Goal: Navigation & Orientation: Find specific page/section

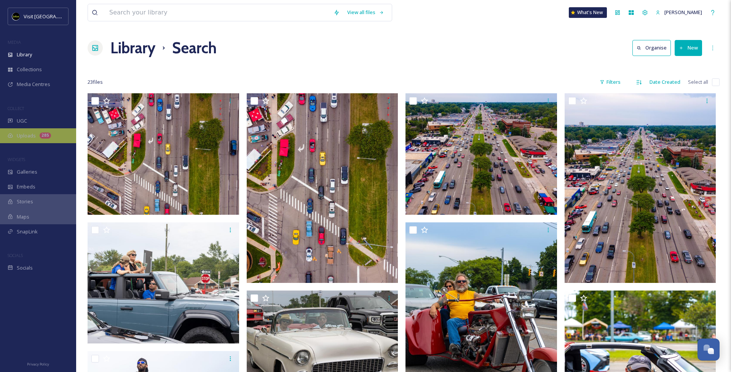
click at [26, 134] on span "Uploads" at bounding box center [26, 135] width 19 height 7
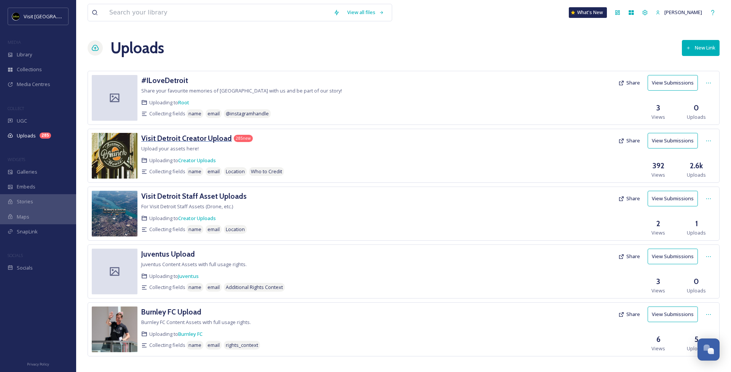
click at [192, 136] on h3 "Visit Detroit Creator Upload" at bounding box center [186, 138] width 91 height 9
click at [211, 197] on h3 "Visit Detroit Staff Asset Uploads" at bounding box center [194, 196] width 106 height 9
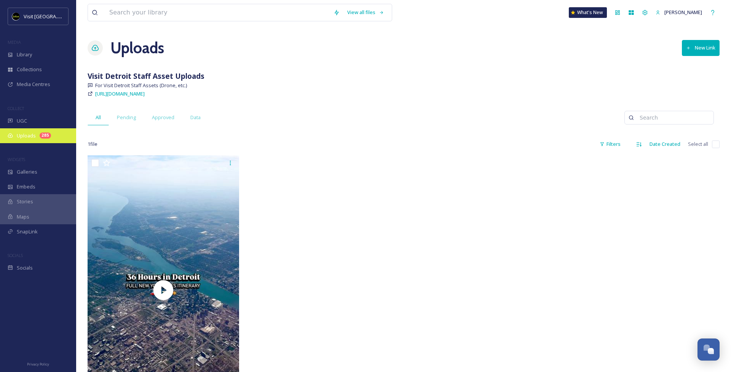
click at [31, 141] on div "Uploads 285" at bounding box center [38, 135] width 76 height 15
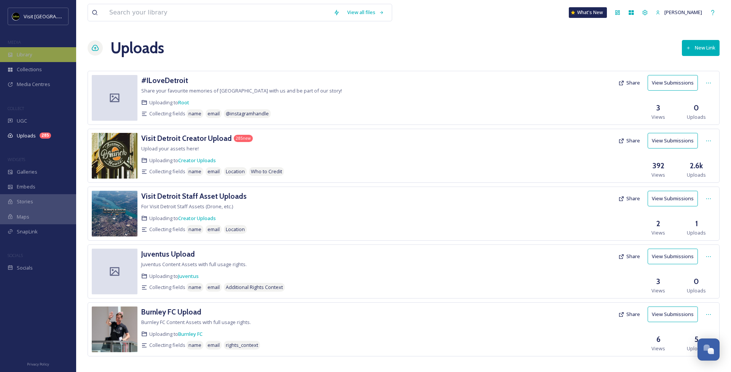
click at [22, 54] on span "Library" at bounding box center [24, 54] width 15 height 7
